Goal: Task Accomplishment & Management: Use online tool/utility

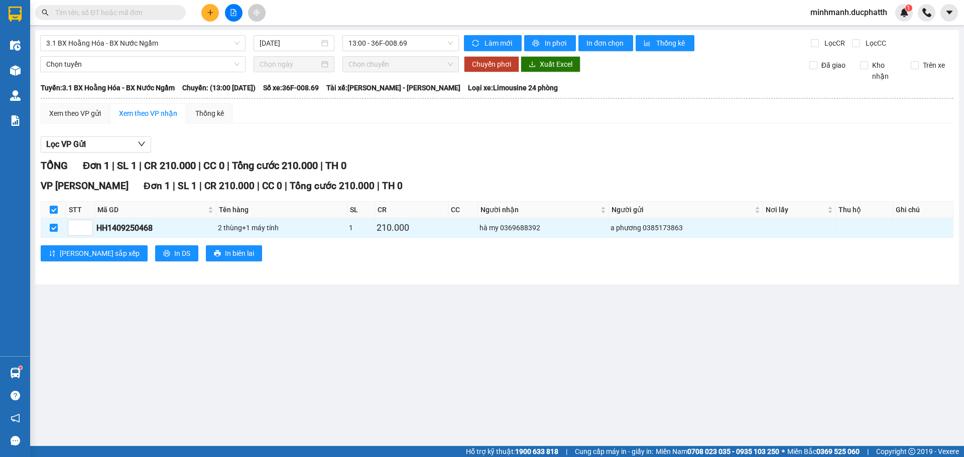
click at [478, 138] on div "Lọc VP Gửi" at bounding box center [497, 145] width 912 height 17
click at [50, 226] on input "checkbox" at bounding box center [54, 228] width 8 height 8
checkbox input "false"
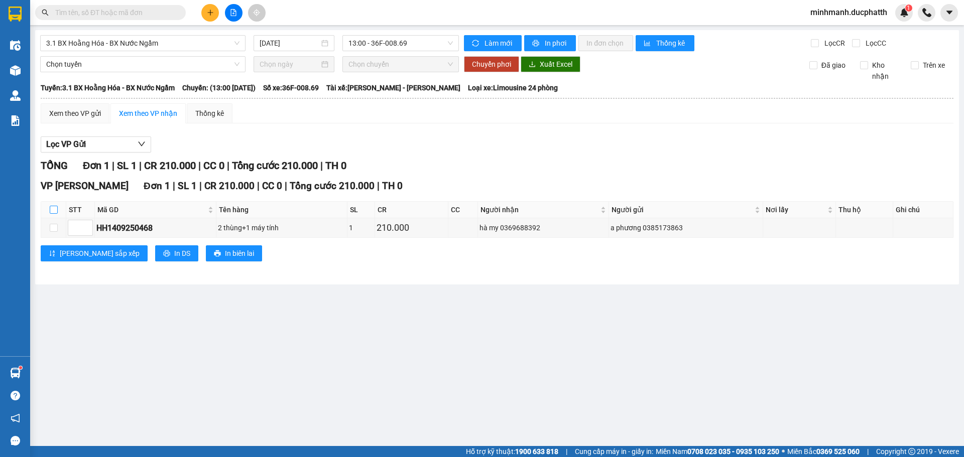
click at [52, 215] on label at bounding box center [54, 209] width 8 height 11
click at [52, 214] on input "checkbox" at bounding box center [54, 210] width 8 height 8
checkbox input "true"
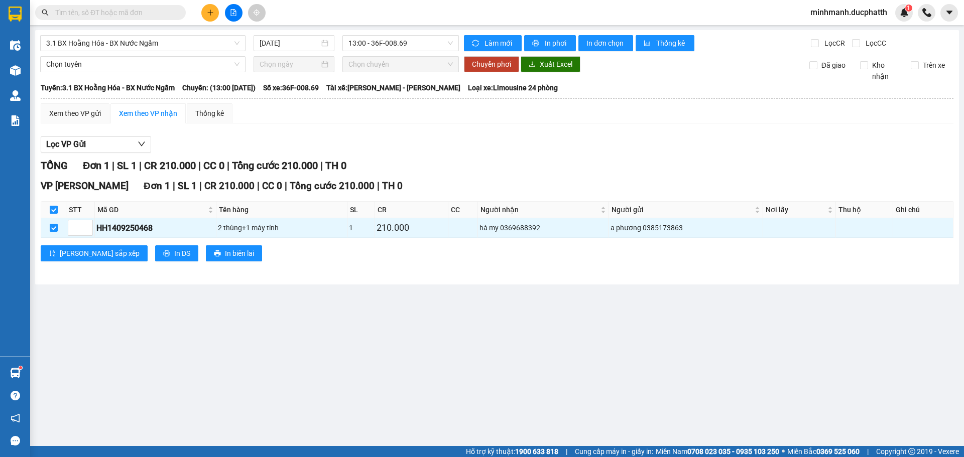
click at [53, 214] on input "checkbox" at bounding box center [54, 210] width 8 height 8
checkbox input "false"
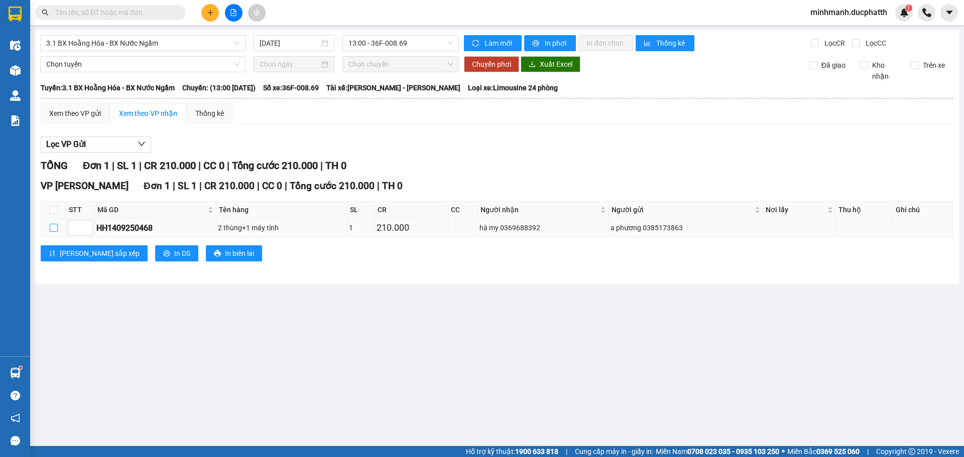
click at [53, 224] on input "checkbox" at bounding box center [54, 228] width 8 height 8
checkbox input "true"
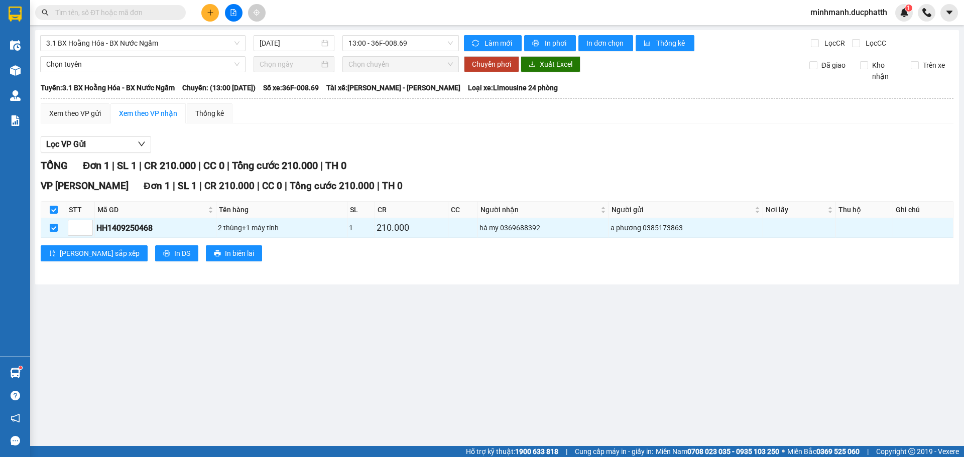
click at [513, 151] on div "Lọc VP Gửi" at bounding box center [497, 145] width 912 height 17
click at [53, 212] on input "checkbox" at bounding box center [54, 210] width 8 height 8
checkbox input "false"
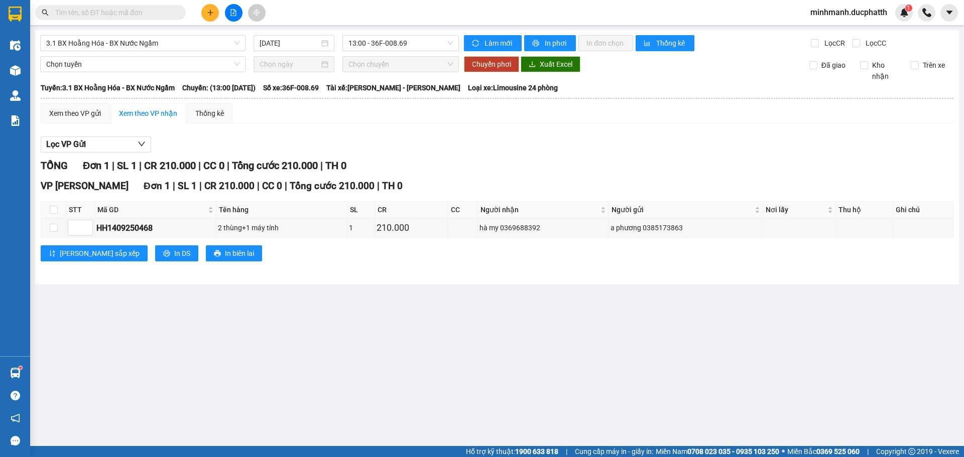
click at [512, 136] on div "Lọc VP Gửi TỔNG Đơn 1 | SL 1 | CR 210.000 | CC 0 | Tổng cước 210.000 | TH 0 VP…" at bounding box center [497, 202] width 912 height 143
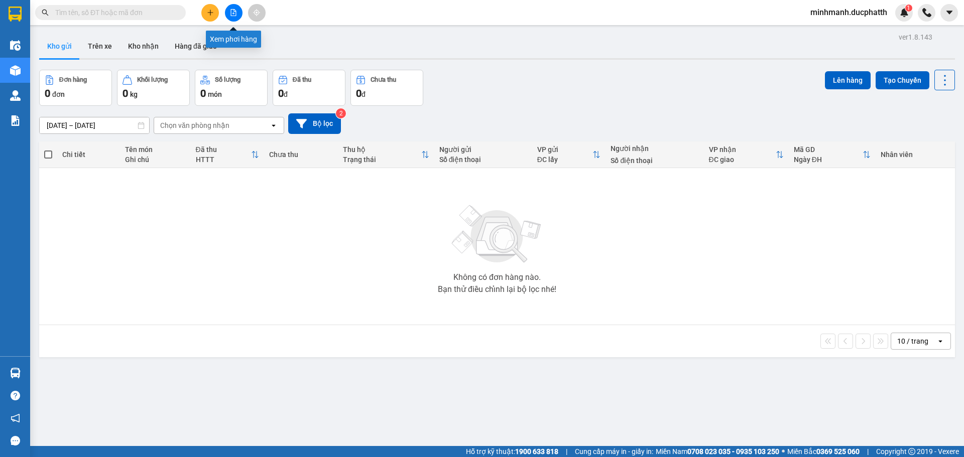
click at [235, 15] on icon "file-add" at bounding box center [233, 12] width 7 height 7
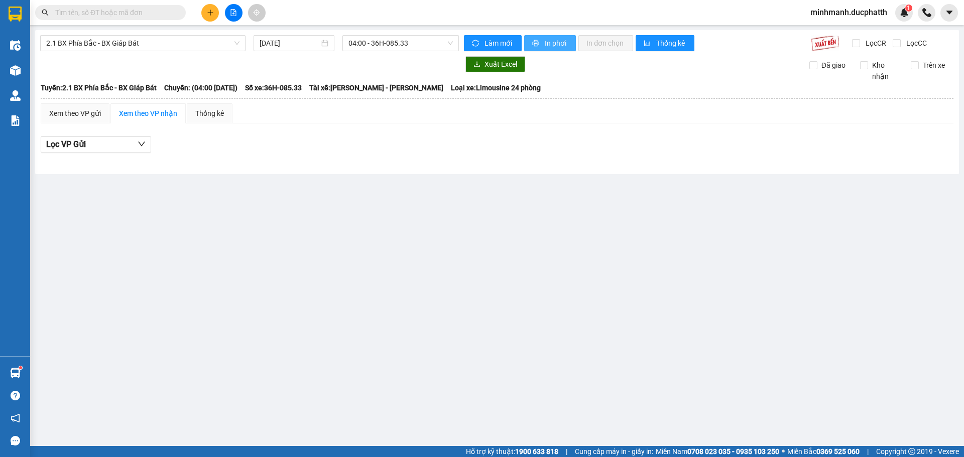
click at [535, 41] on icon "printer" at bounding box center [535, 43] width 7 height 7
click at [182, 42] on span "2.1 BX Phía Bắc - BX Giáp Bát" at bounding box center [142, 43] width 193 height 15
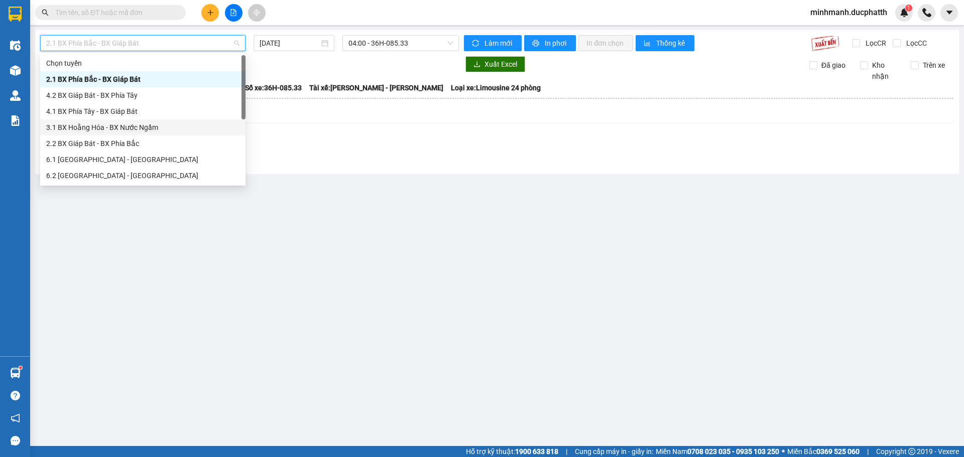
click at [123, 128] on div "3.1 BX Hoằng Hóa - BX Nước Ngầm" at bounding box center [142, 127] width 193 height 11
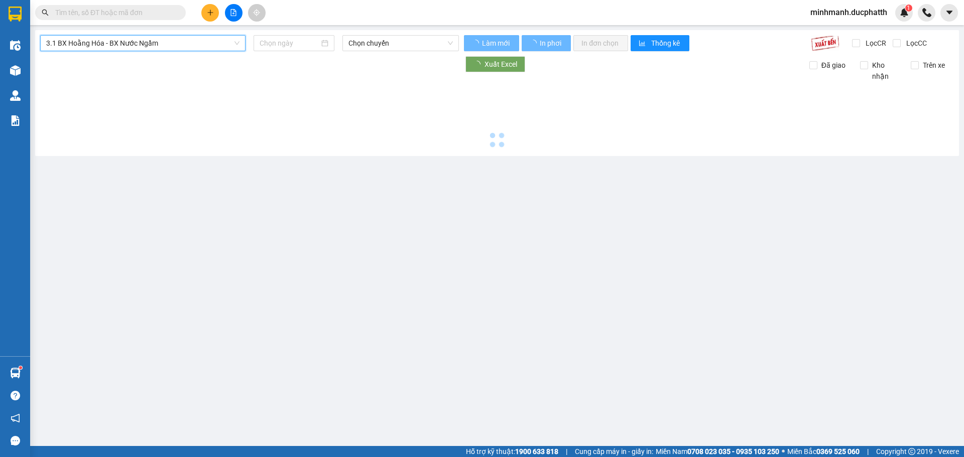
type input "[DATE]"
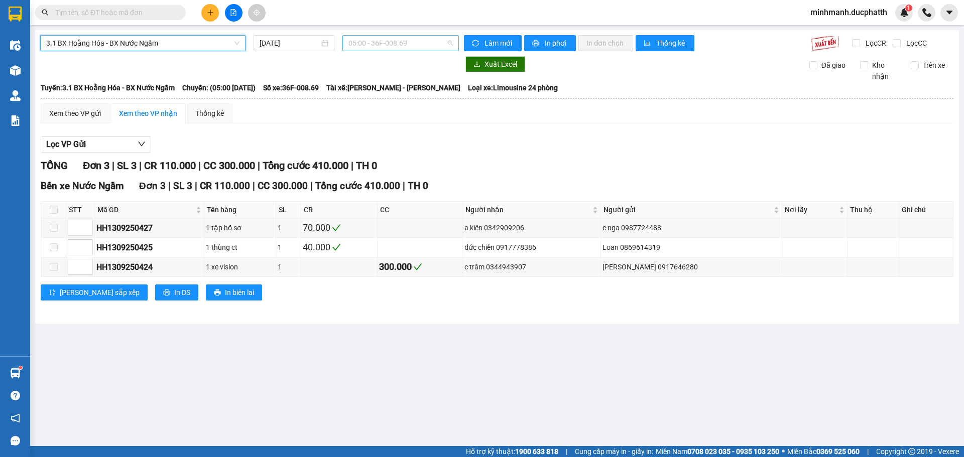
drag, startPoint x: 384, startPoint y: 44, endPoint x: 385, endPoint y: 71, distance: 27.1
click at [384, 44] on span "05:00 - 36F-008.69" at bounding box center [400, 43] width 104 height 15
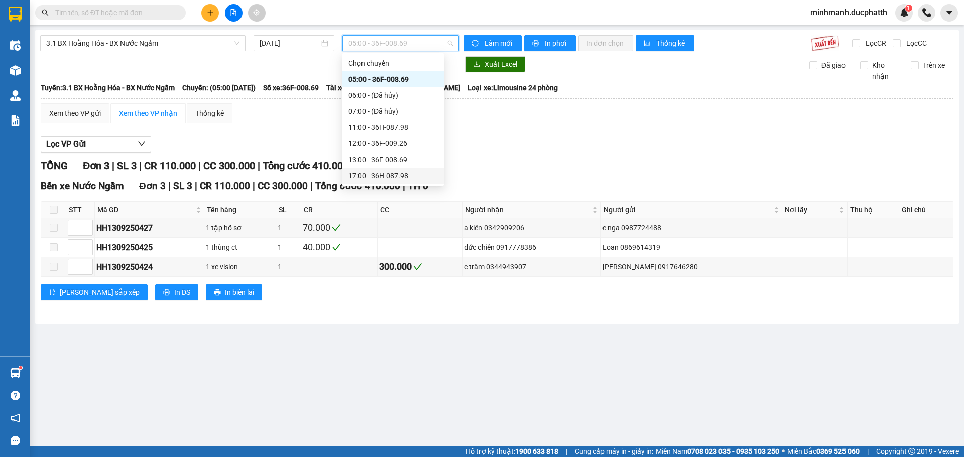
click at [385, 176] on div "17:00 - 36H-087.98" at bounding box center [392, 175] width 89 height 11
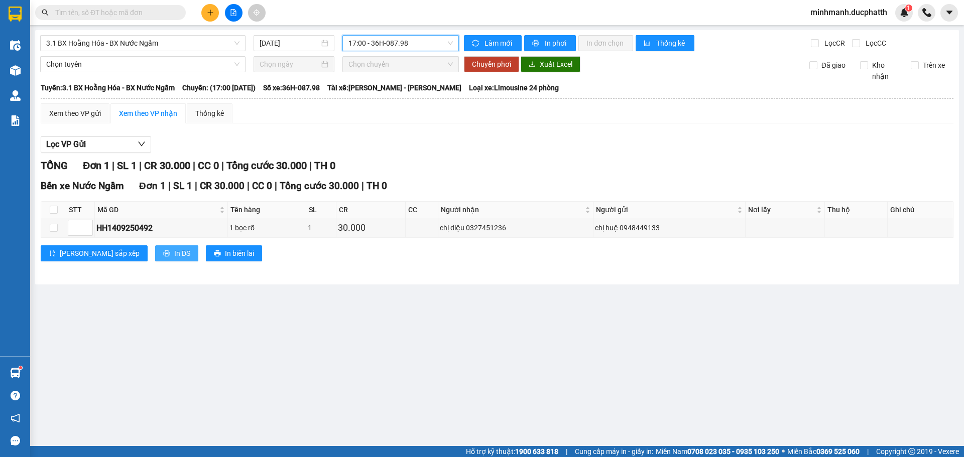
click at [155, 256] on button "In DS" at bounding box center [176, 253] width 43 height 16
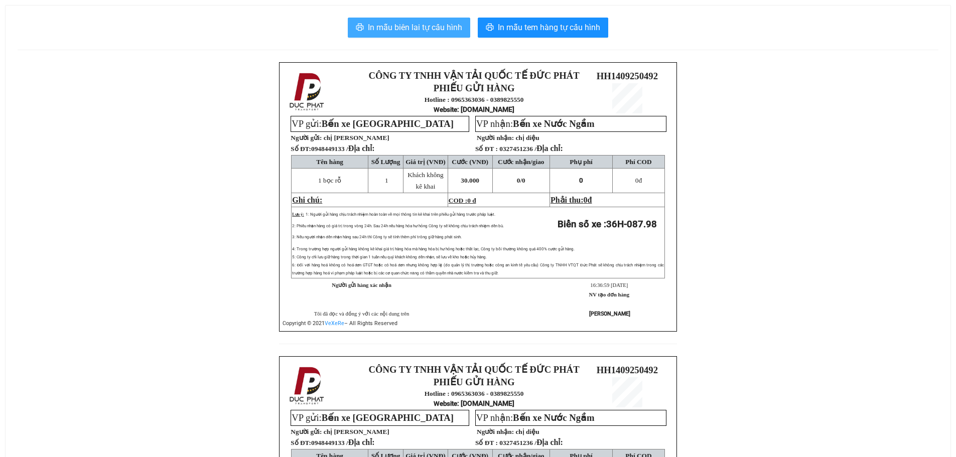
click at [427, 23] on span "In mẫu biên lai tự cấu hình" at bounding box center [415, 27] width 94 height 13
click at [428, 28] on span "In mẫu biên lai tự cấu hình" at bounding box center [415, 27] width 94 height 13
click at [446, 25] on span "In mẫu biên lai tự cấu hình" at bounding box center [415, 27] width 94 height 13
drag, startPoint x: 122, startPoint y: 118, endPoint x: 133, endPoint y: 118, distance: 10.0
click at [123, 118] on div "CÔNG TY TNHH VẬN TẢI QUỐC TẾ ĐỨC PHÁT PHIẾU GỬI HÀNG Hotline : 0965363036 - 038…" at bounding box center [478, 356] width 921 height 588
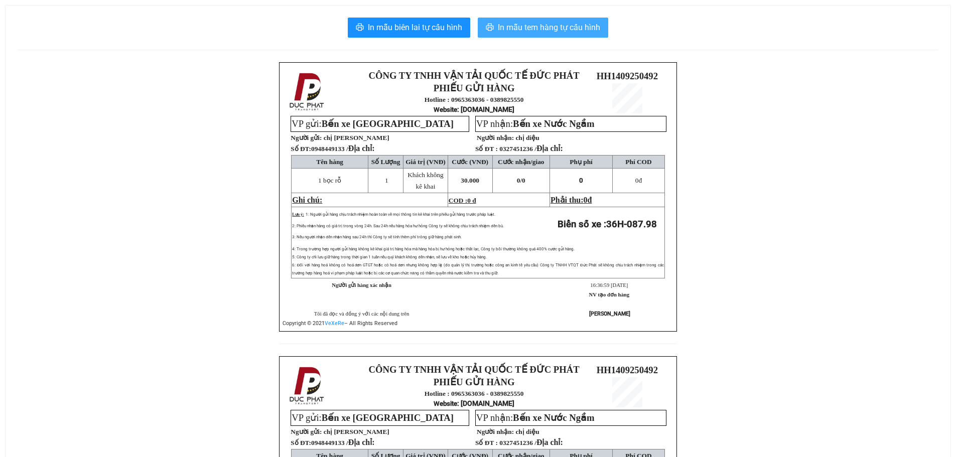
click at [550, 33] on span "In mẫu tem hàng tự cấu hình" at bounding box center [549, 27] width 102 height 13
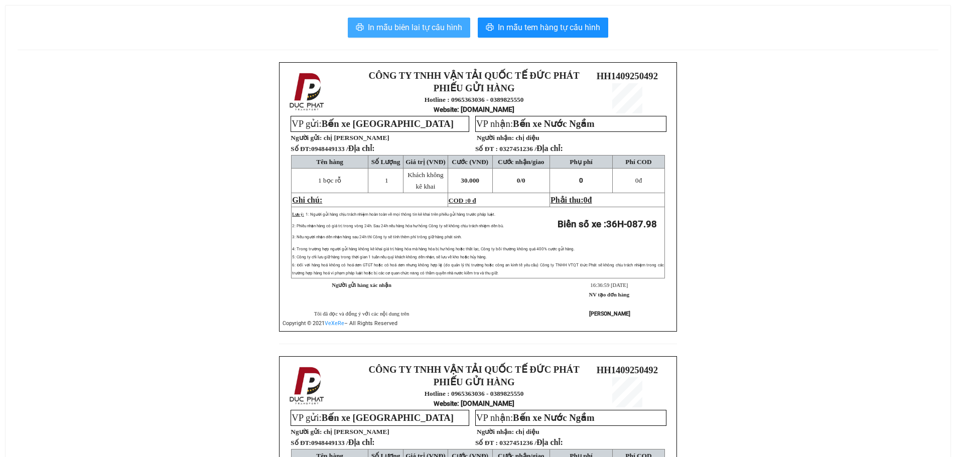
click at [433, 28] on span "In mẫu biên lai tự cấu hình" at bounding box center [415, 27] width 94 height 13
click at [211, 192] on div "CÔNG TY TNHH VẬN TẢI QUỐC TẾ ĐỨC PHÁT PHIẾU GỬI HÀNG Hotline : 0965363036 - 038…" at bounding box center [478, 356] width 921 height 588
